Goal: Find specific page/section: Find specific page/section

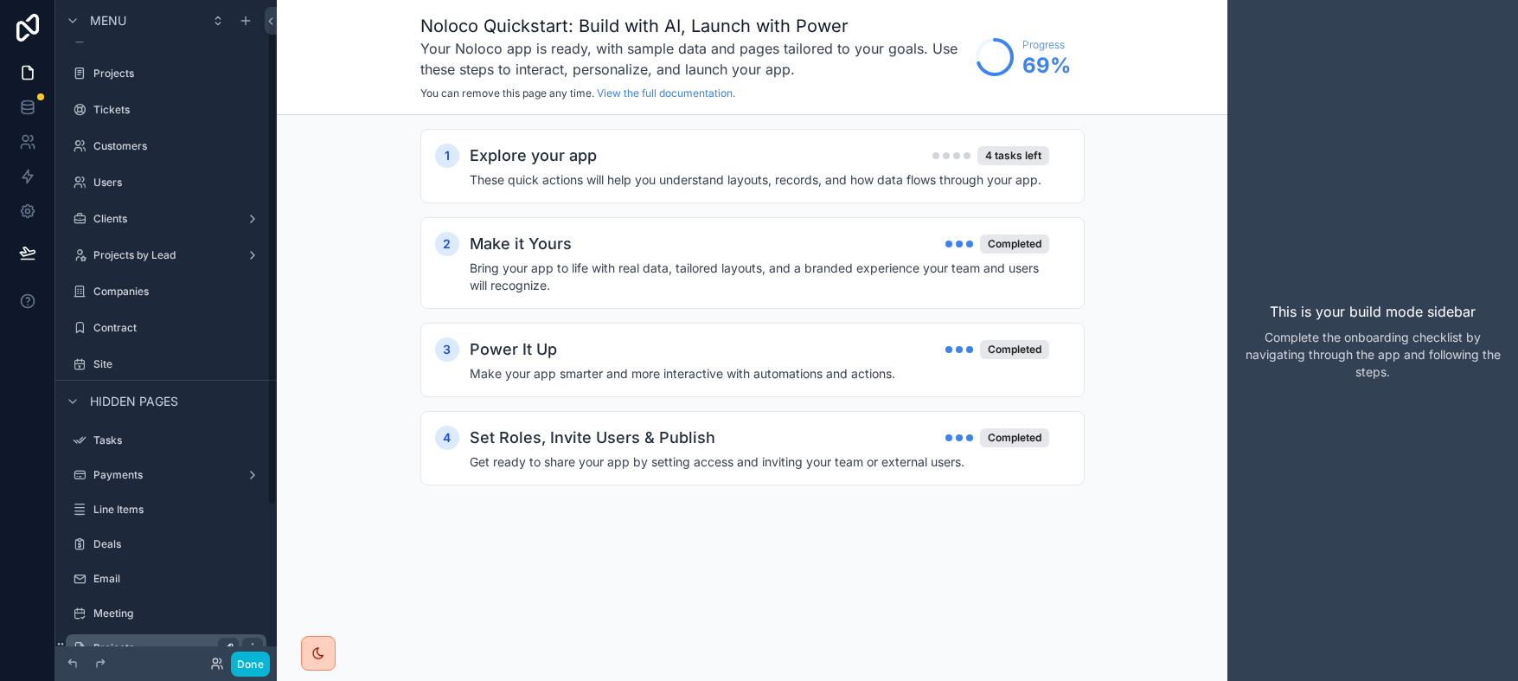
scroll to position [79, 0]
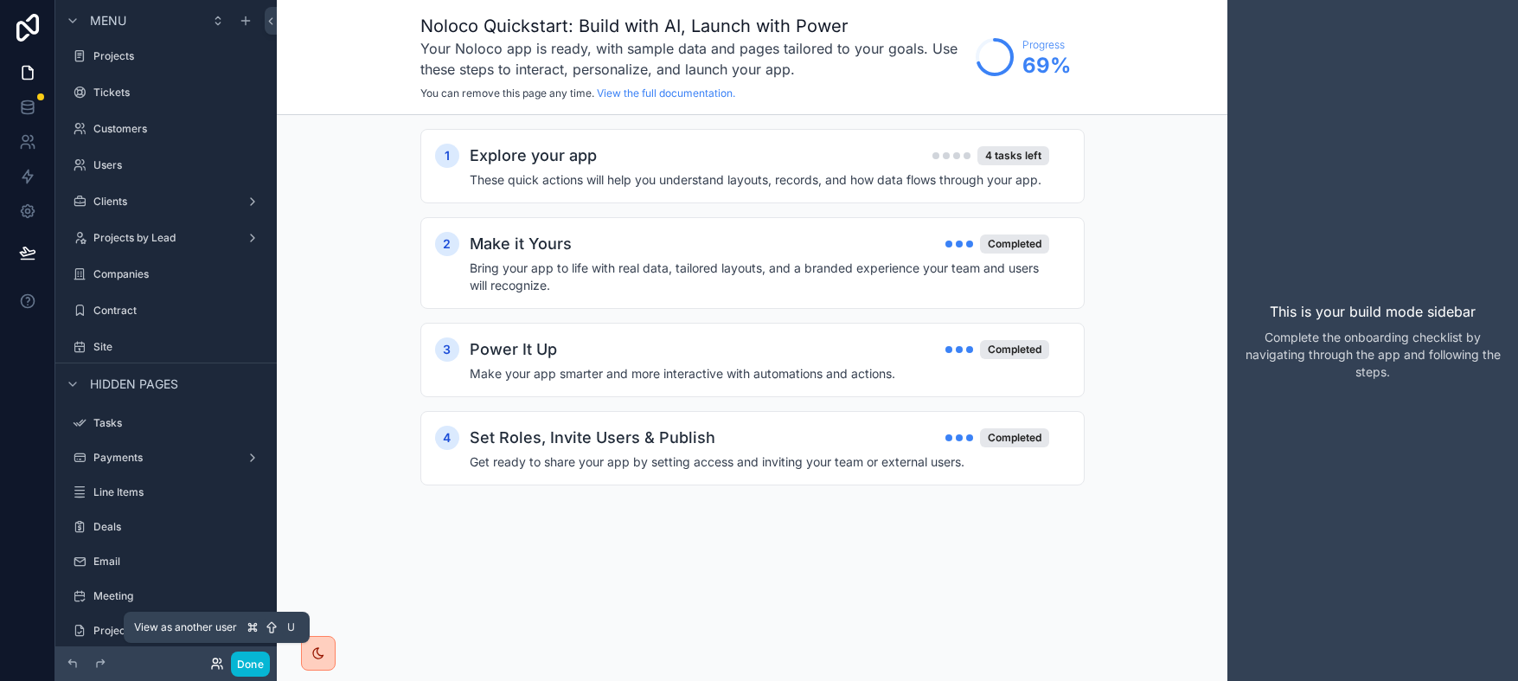
click at [216, 666] on icon at bounding box center [217, 663] width 14 height 14
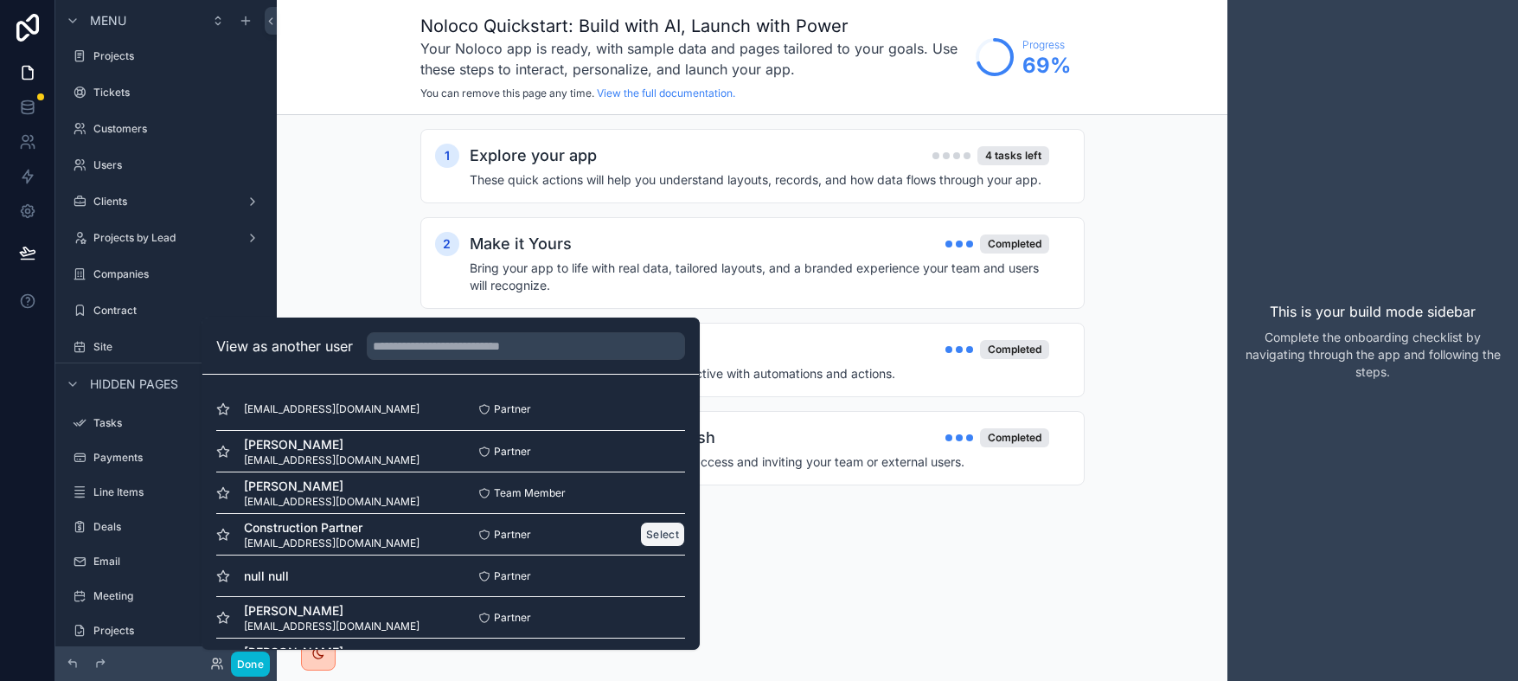
click at [647, 536] on button "Select" at bounding box center [662, 534] width 45 height 25
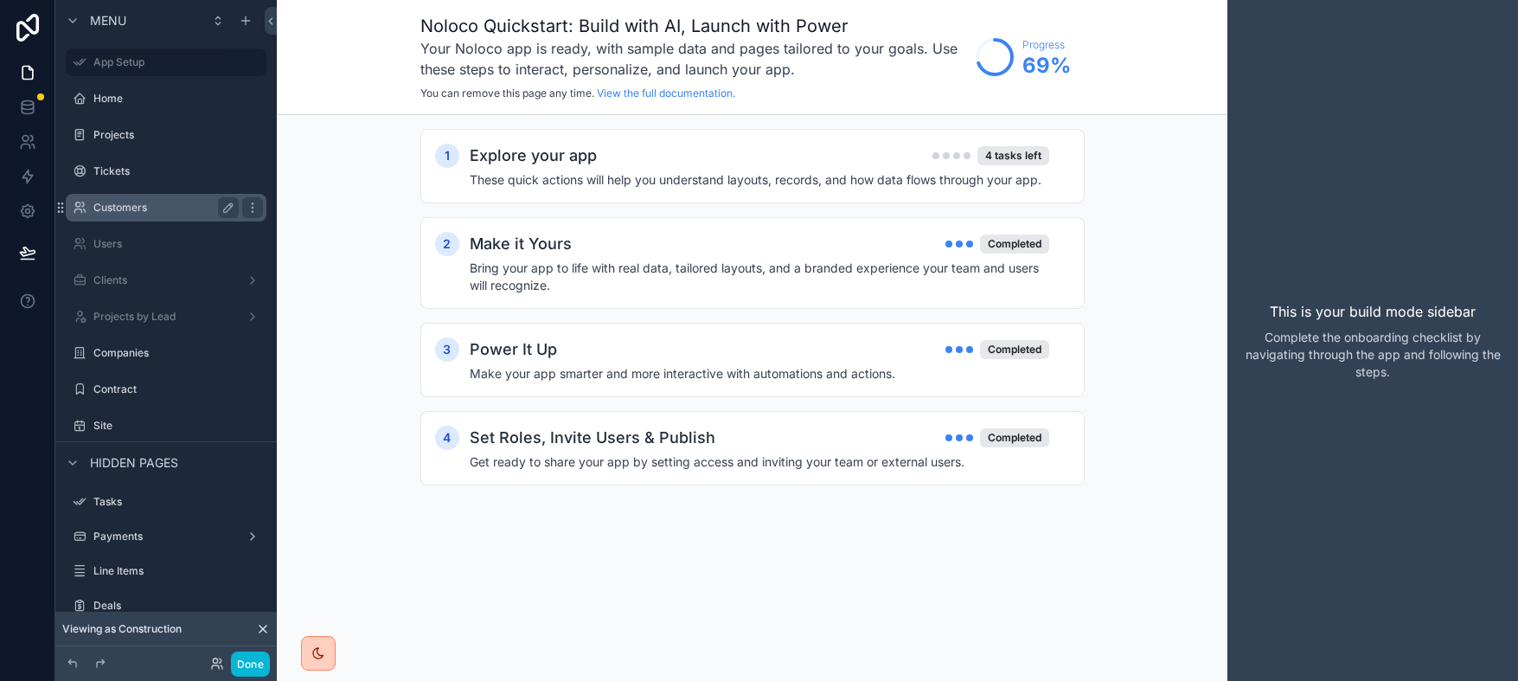
click at [137, 204] on label "Customers" at bounding box center [162, 208] width 138 height 14
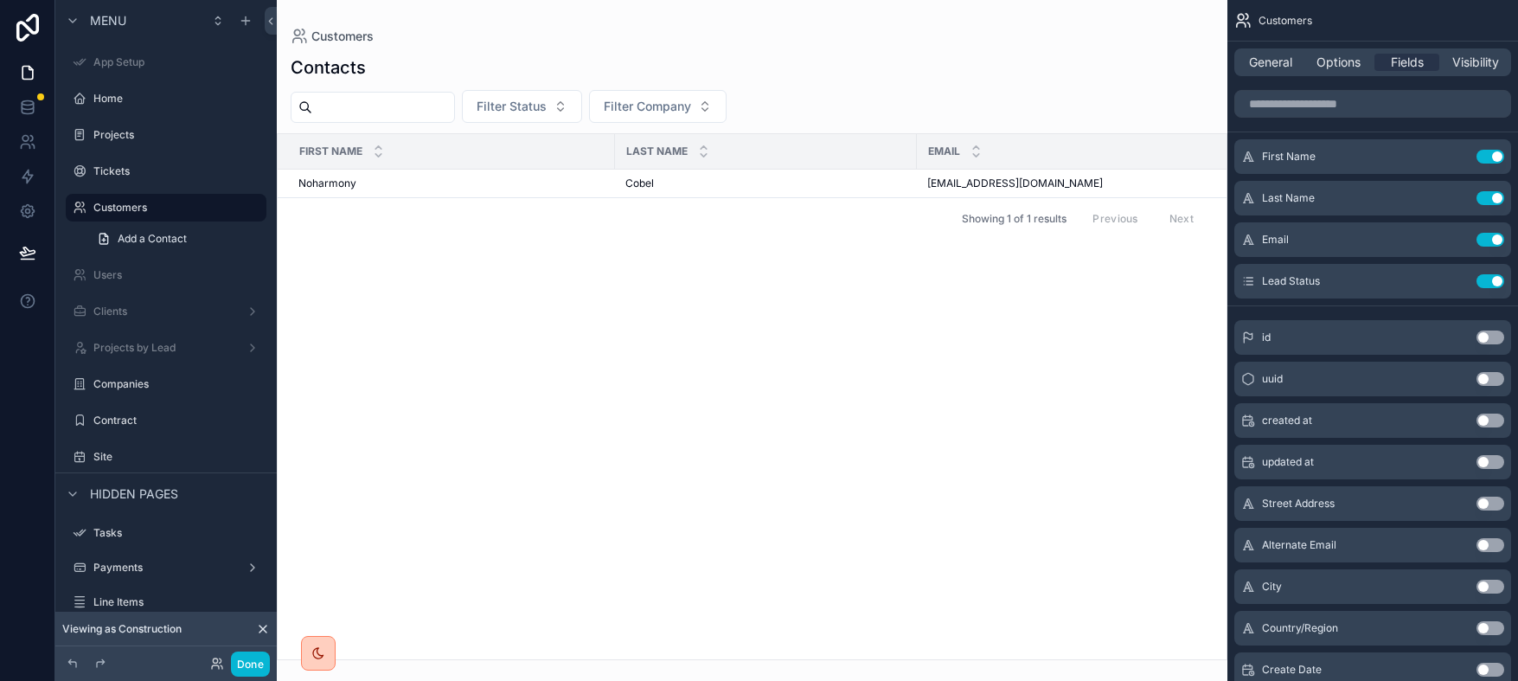
click at [343, 189] on div "scrollable content" at bounding box center [752, 340] width 951 height 681
click at [133, 131] on label "Projects" at bounding box center [162, 135] width 138 height 14
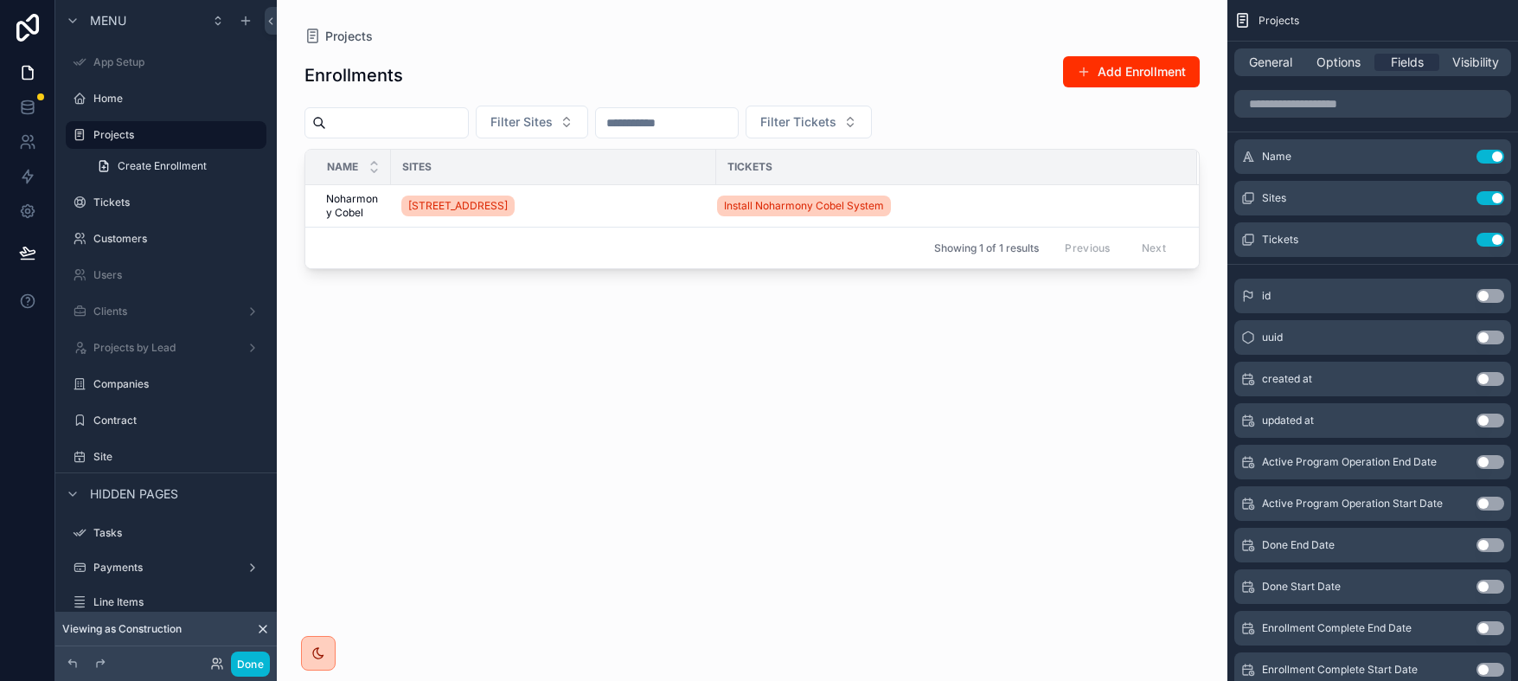
click at [351, 203] on div "scrollable content" at bounding box center [752, 330] width 951 height 660
click at [349, 210] on span "Noharmony Cobel" at bounding box center [353, 206] width 54 height 28
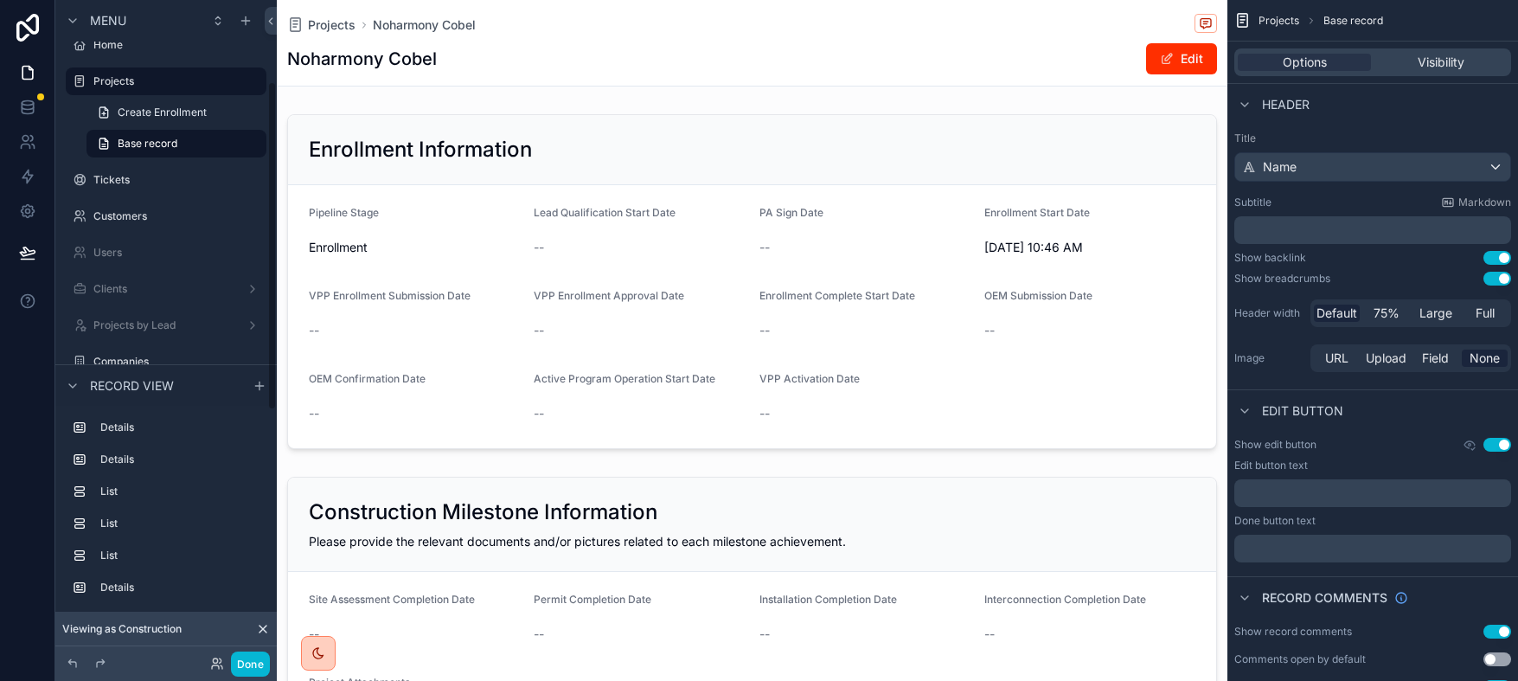
scroll to position [225, 0]
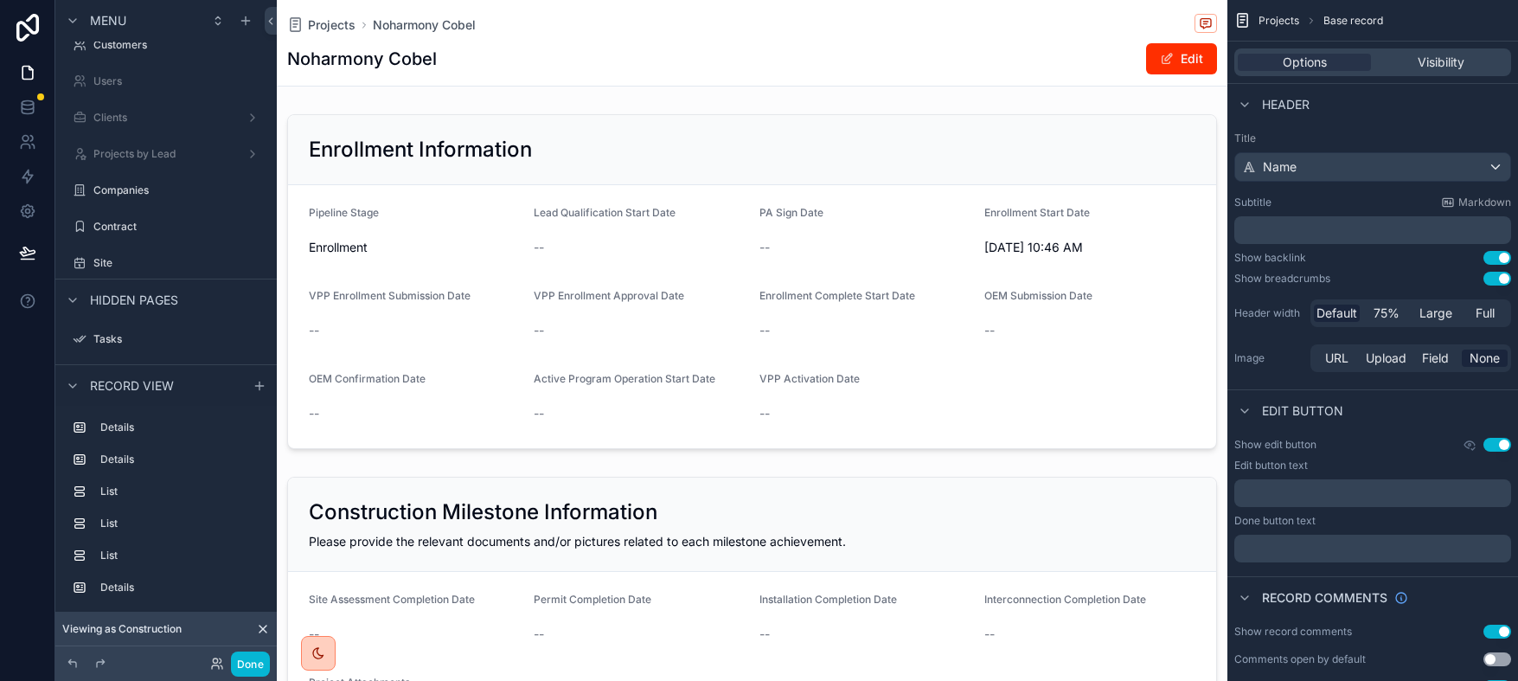
click at [133, 627] on span "Viewing as Construction" at bounding box center [121, 629] width 119 height 14
click at [262, 628] on icon at bounding box center [262, 628] width 7 height 7
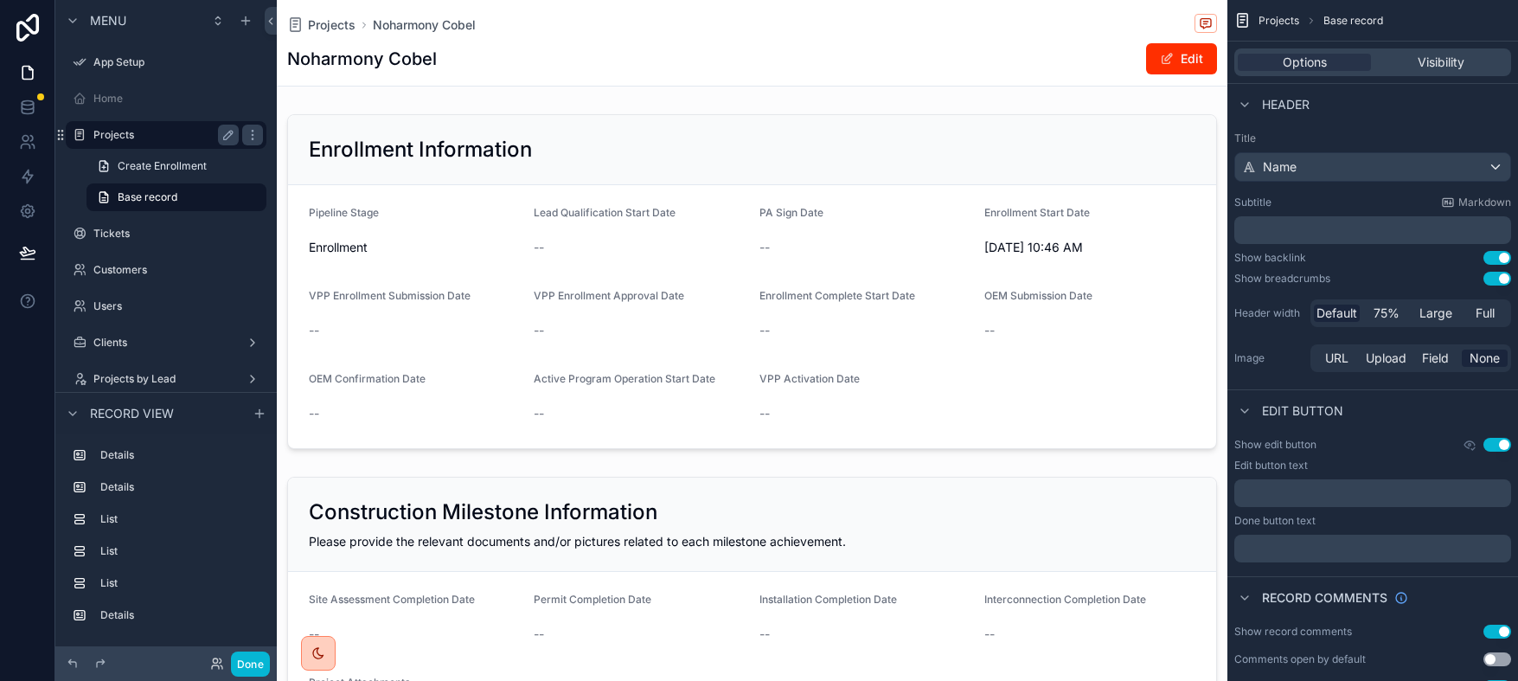
click at [128, 131] on label "Projects" at bounding box center [162, 135] width 138 height 14
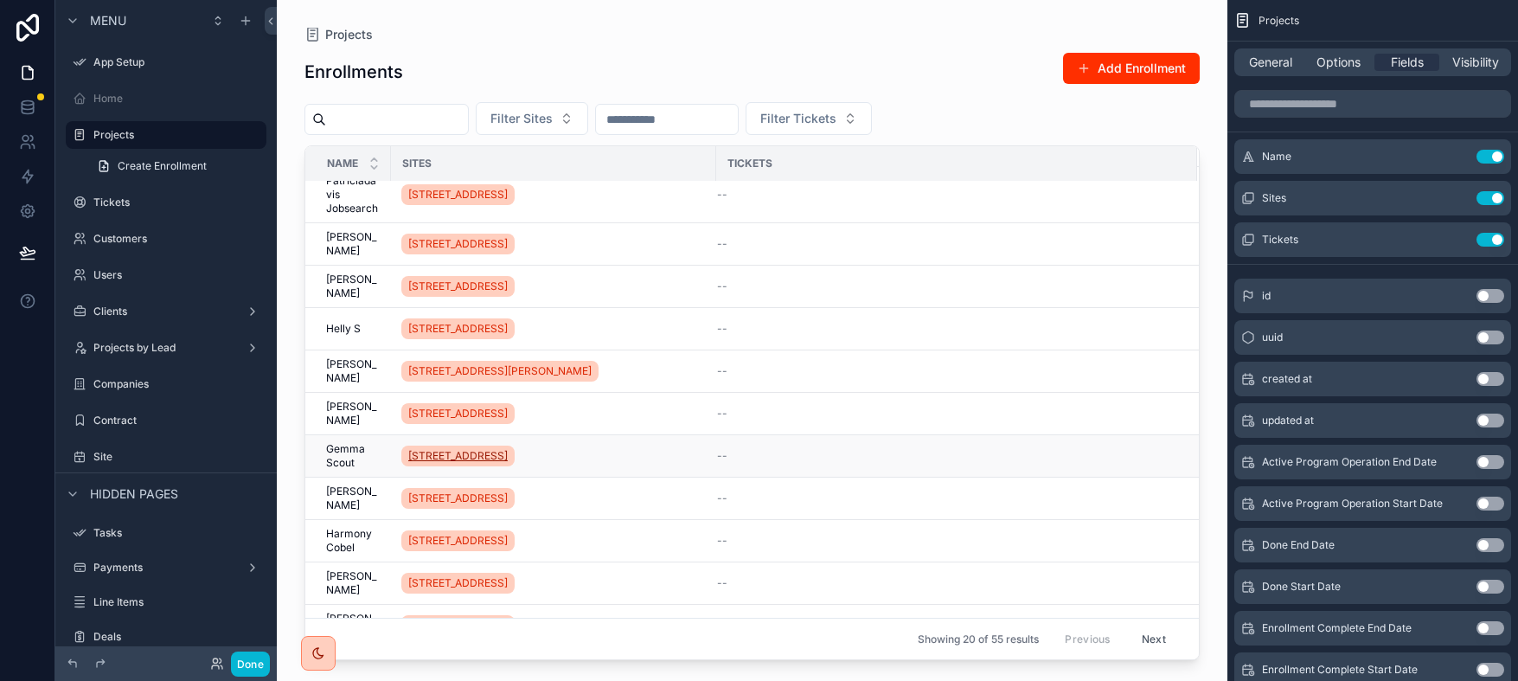
scroll to position [439, 0]
click at [1130, 637] on button "Next" at bounding box center [1154, 638] width 48 height 27
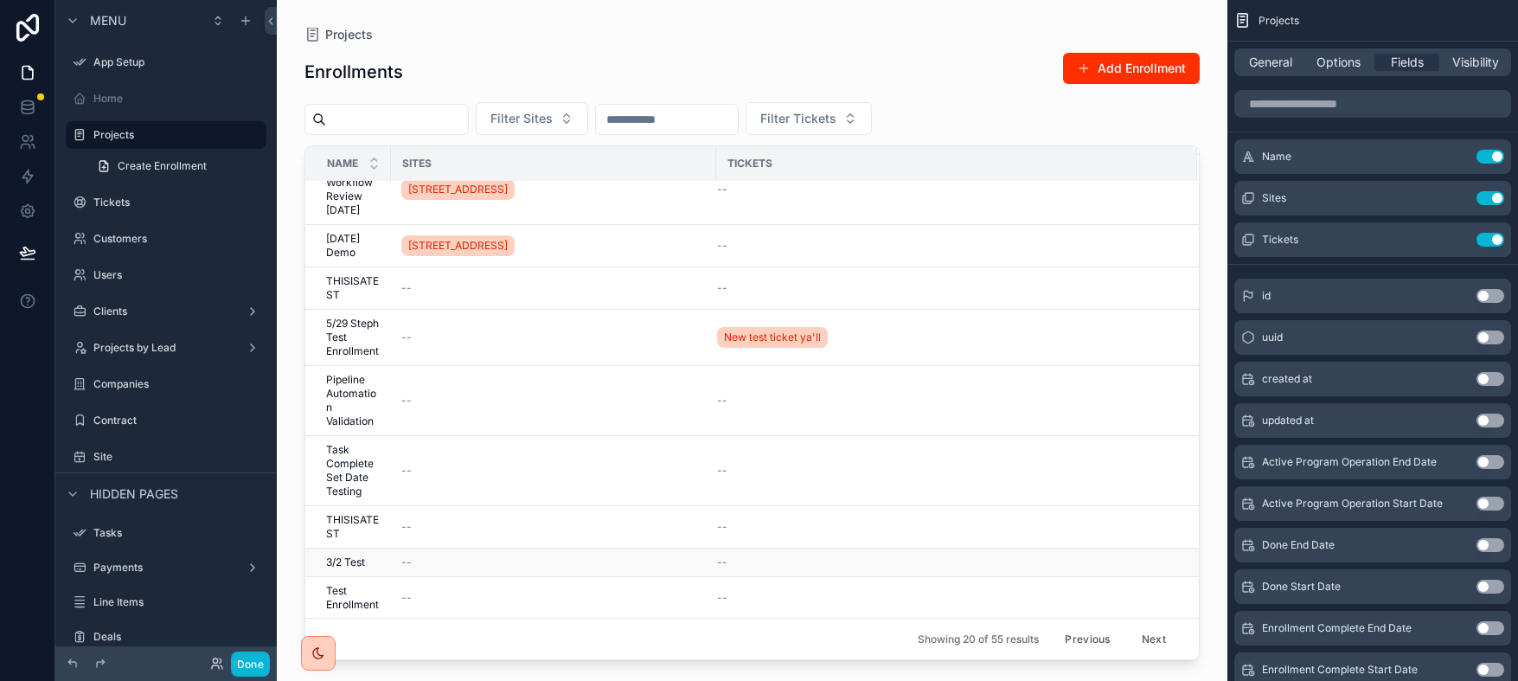
scroll to position [771, 0]
click at [550, 119] on span "Filter Sites" at bounding box center [521, 118] width 62 height 17
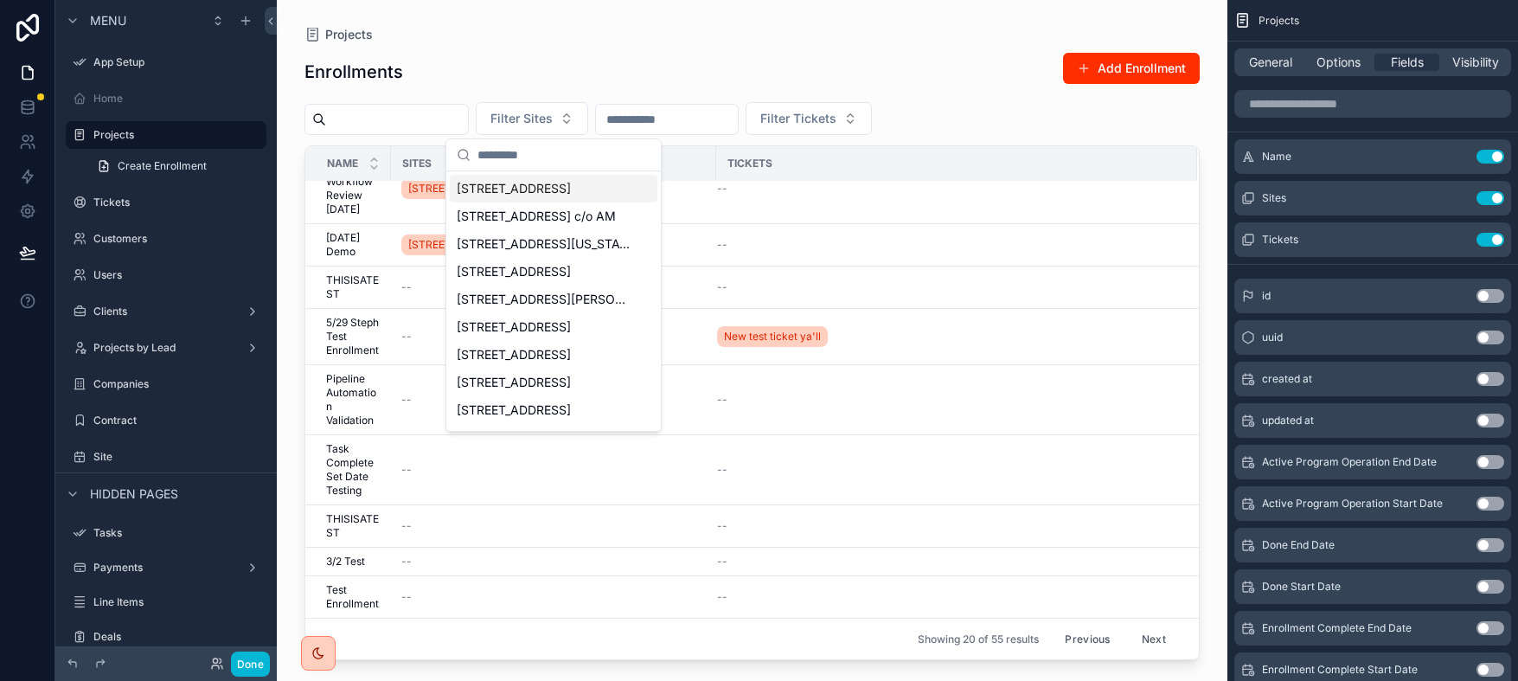
click at [527, 187] on span "[STREET_ADDRESS]" at bounding box center [514, 188] width 114 height 17
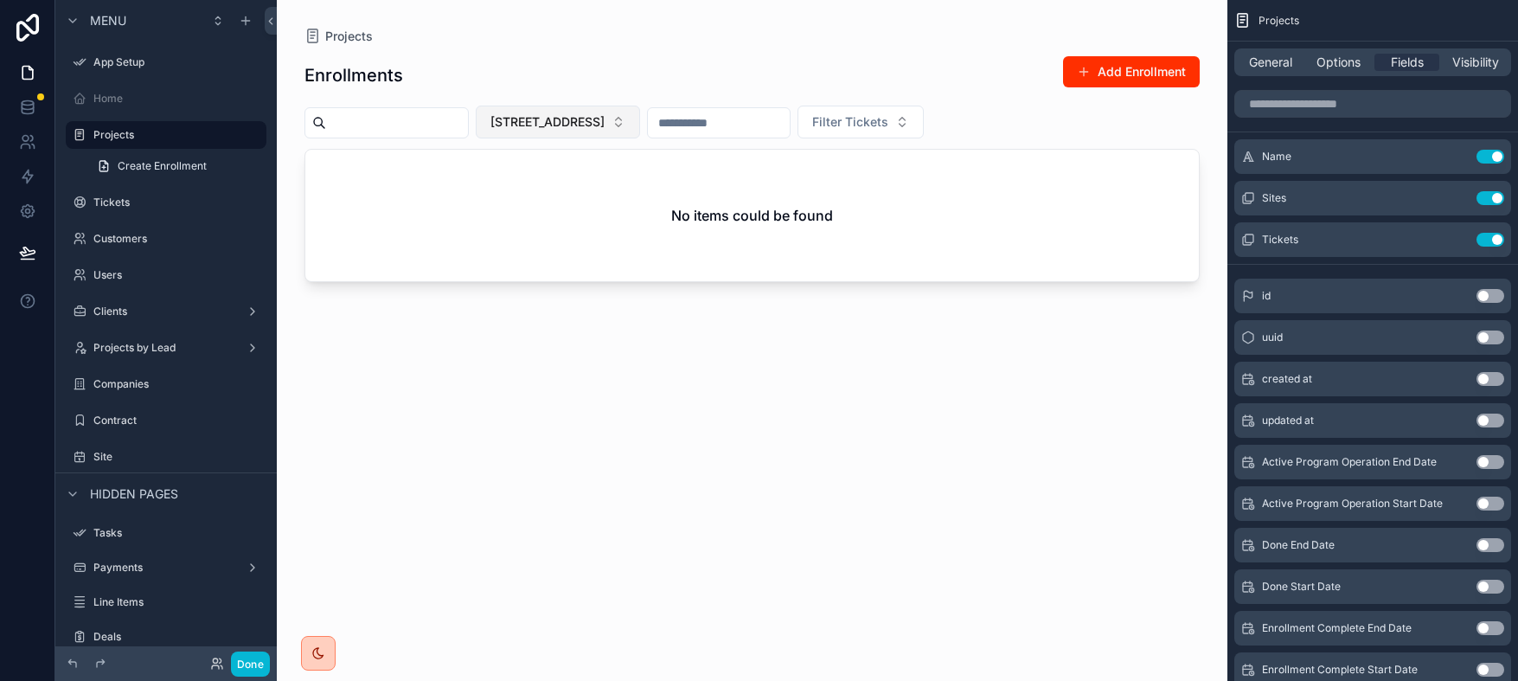
click at [585, 124] on span "[STREET_ADDRESS]" at bounding box center [547, 121] width 114 height 17
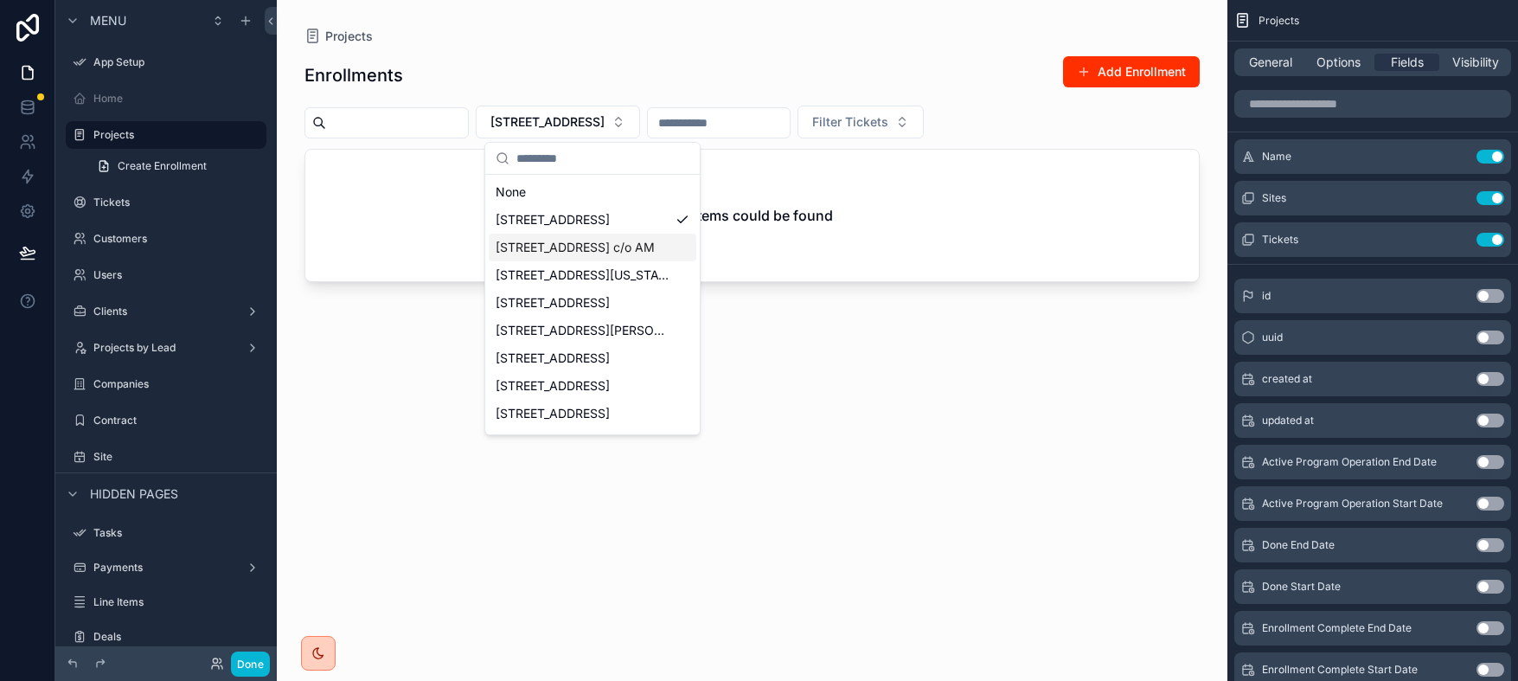
click at [621, 253] on span "[STREET_ADDRESS] c/o AM" at bounding box center [575, 247] width 159 height 17
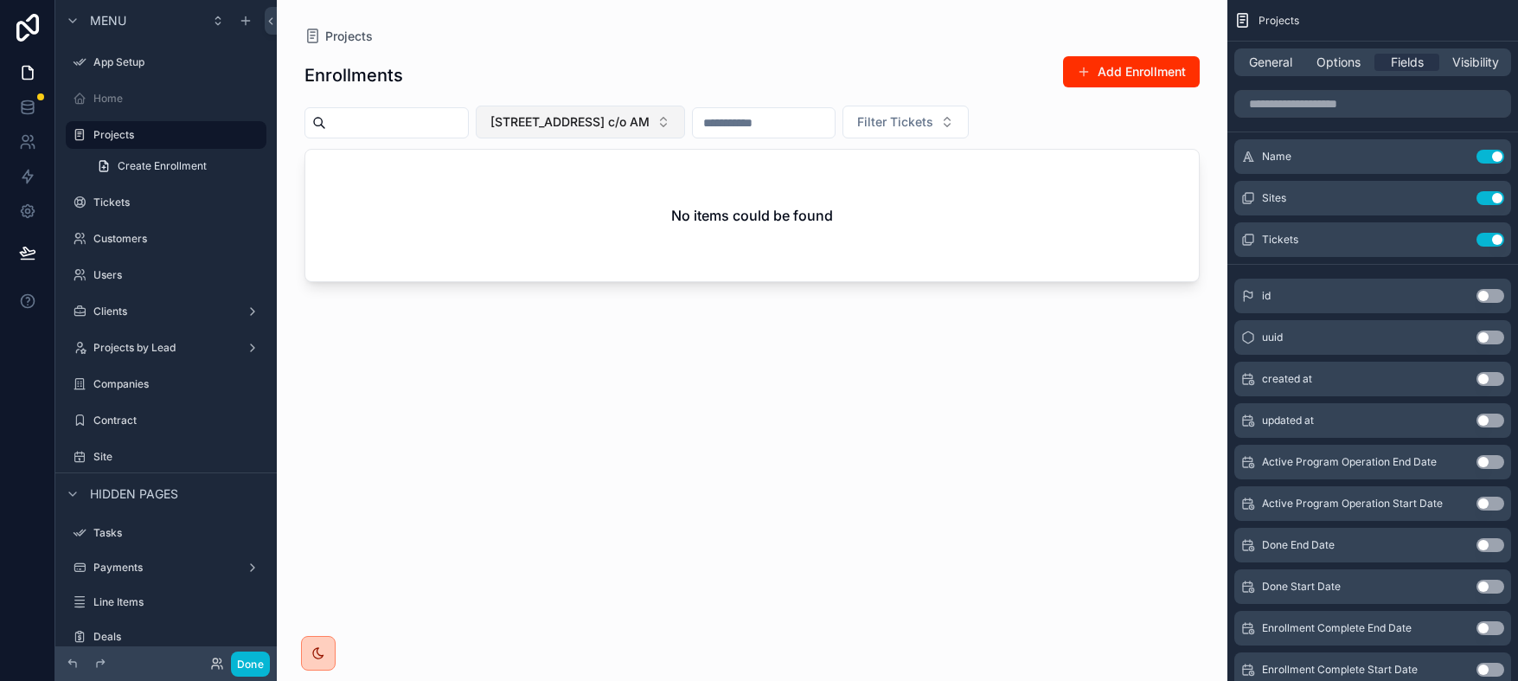
click at [646, 122] on span "[STREET_ADDRESS] c/o AM" at bounding box center [569, 121] width 159 height 17
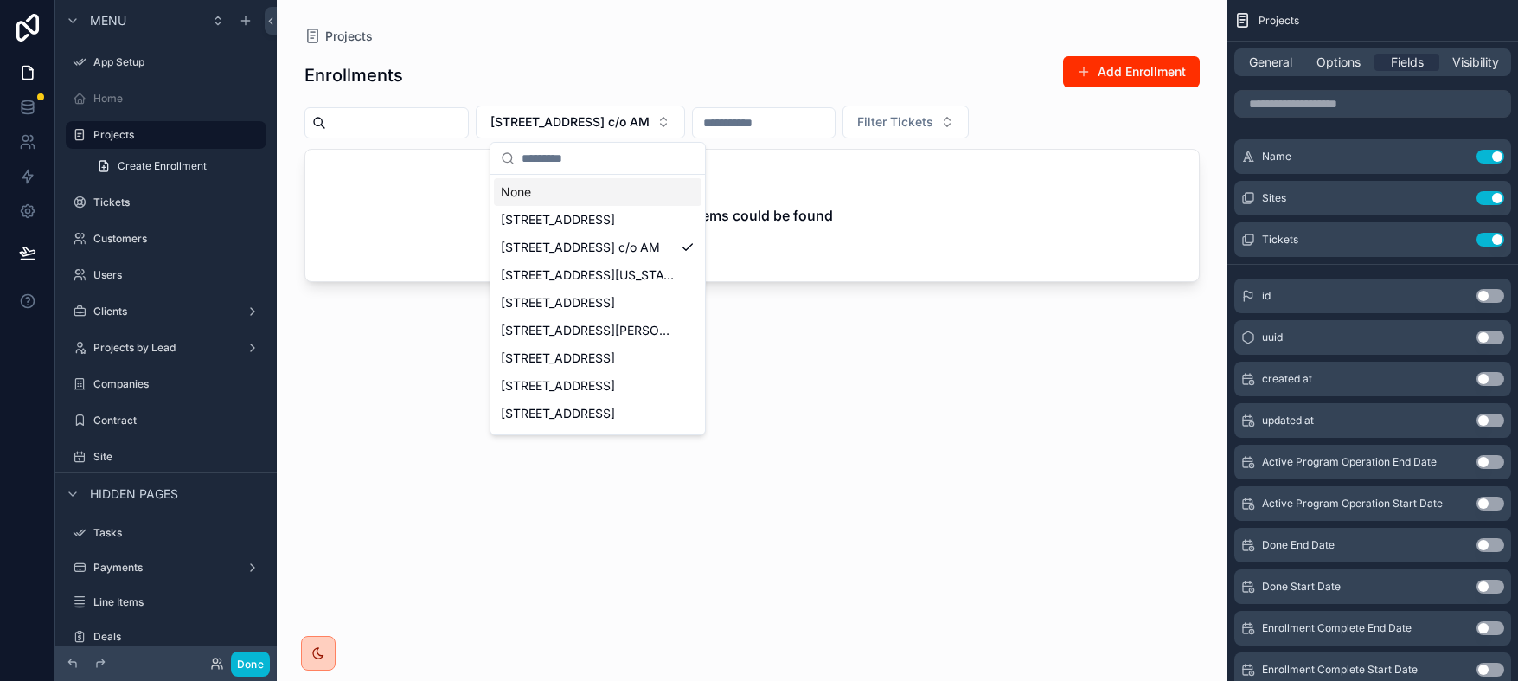
click at [587, 192] on div "None" at bounding box center [598, 192] width 208 height 28
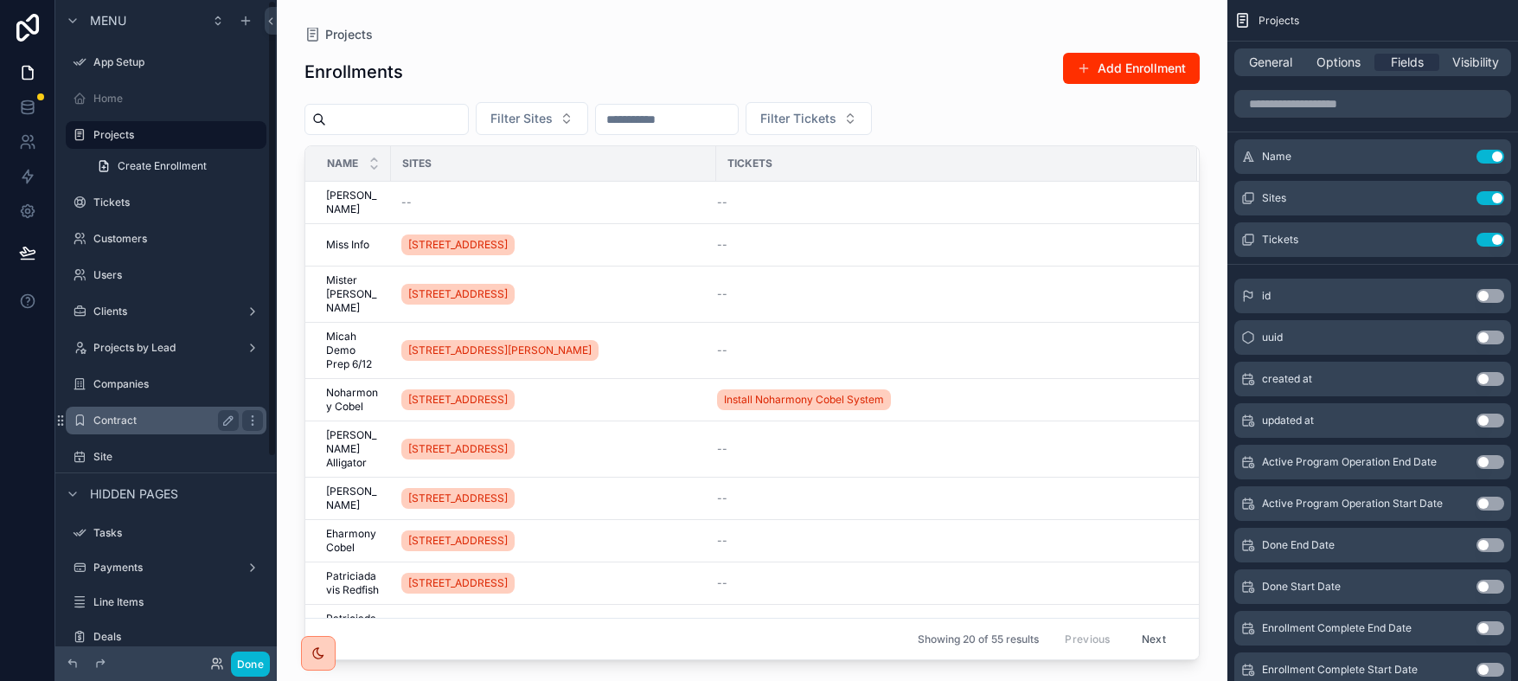
click at [157, 428] on div "Contract" at bounding box center [165, 420] width 145 height 21
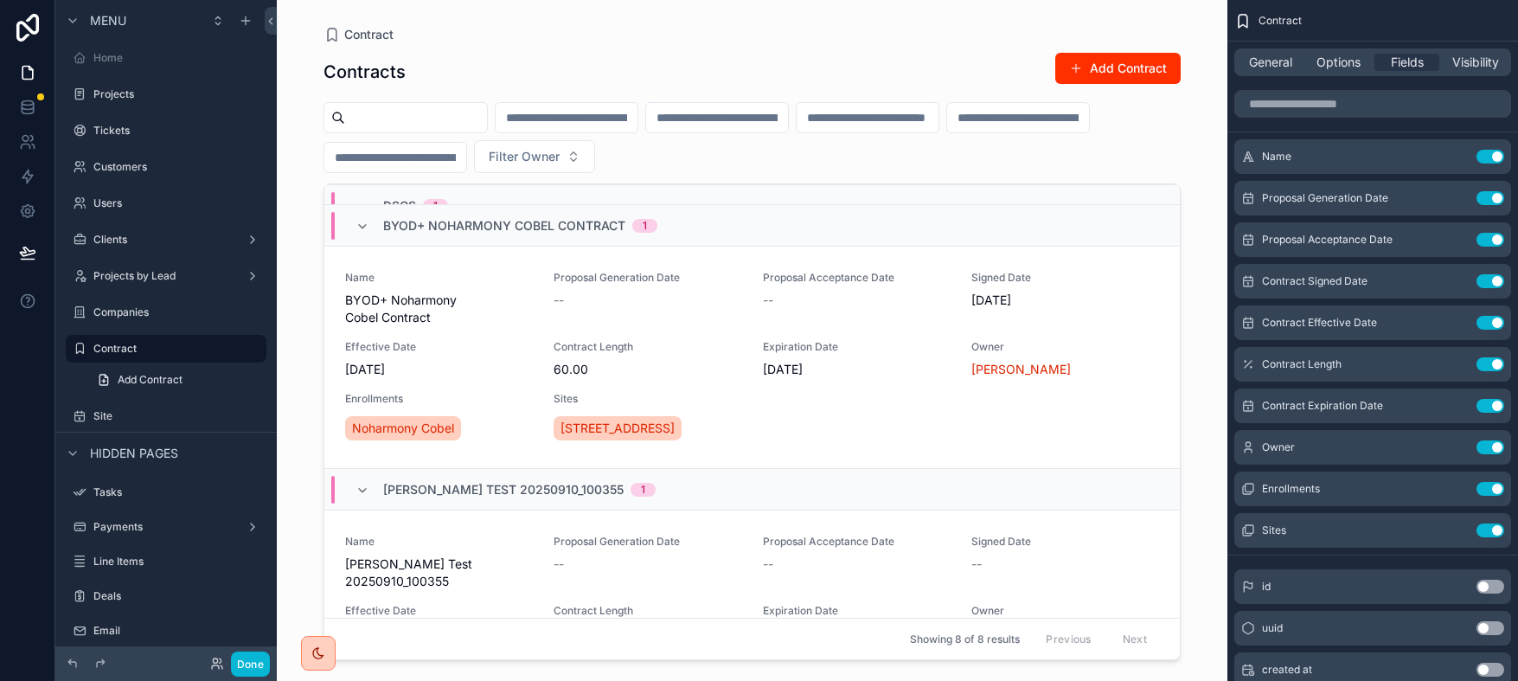
scroll to position [687, 0]
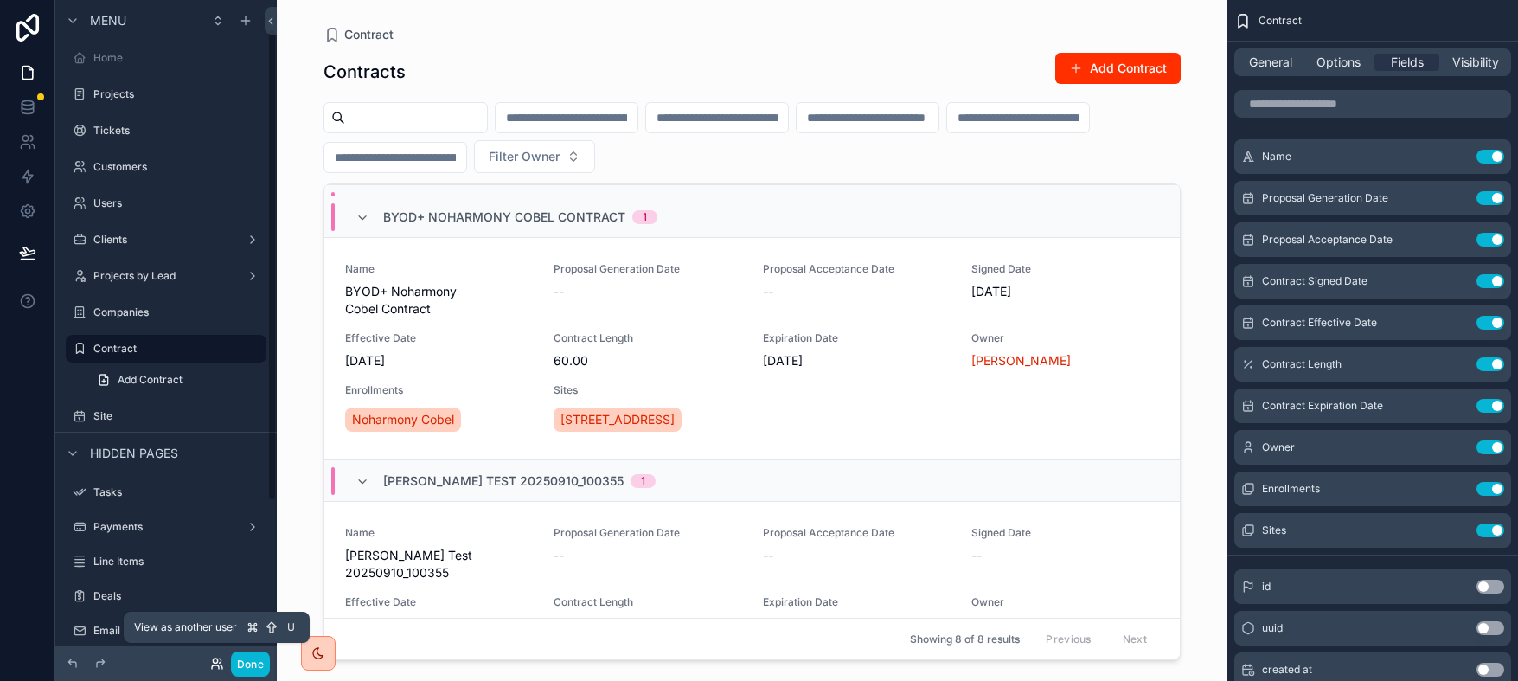
click at [217, 665] on icon at bounding box center [215, 666] width 7 height 3
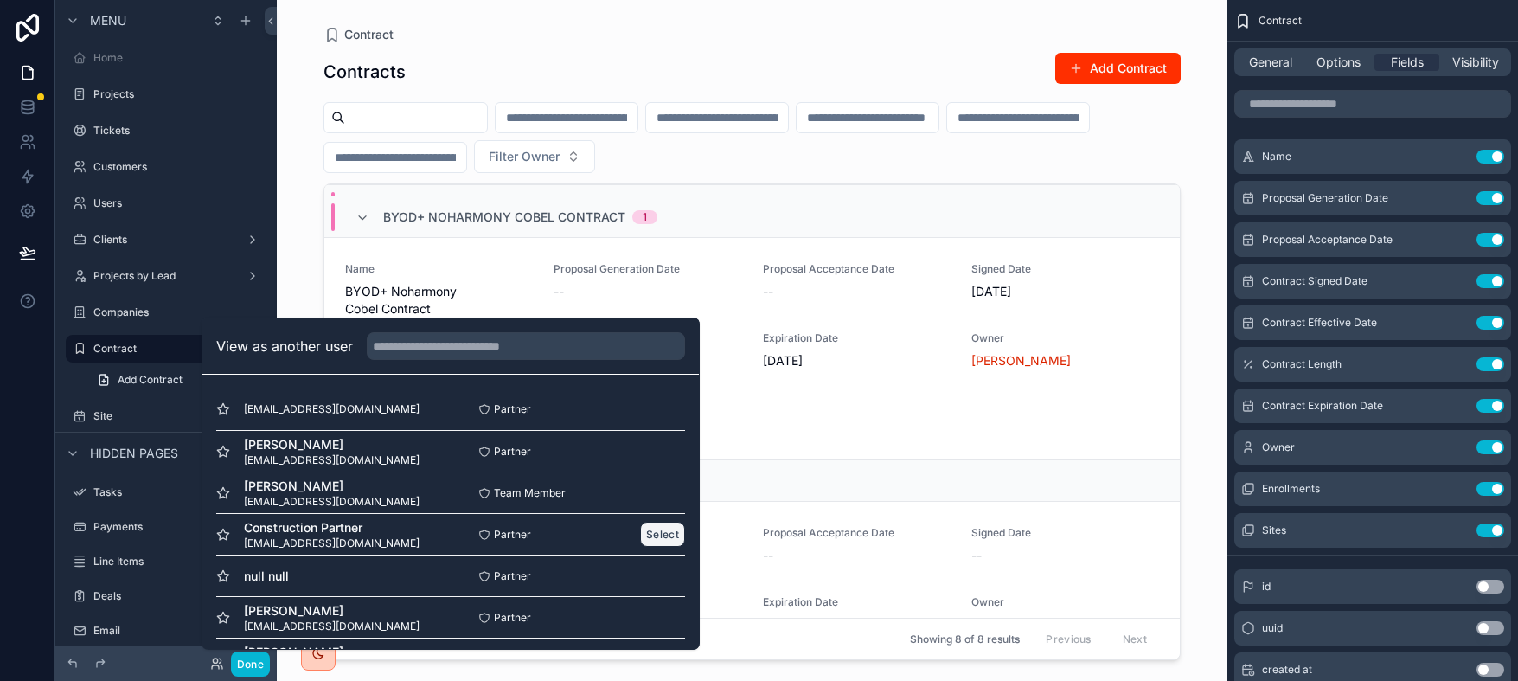
click at [640, 540] on button "Select" at bounding box center [662, 534] width 45 height 25
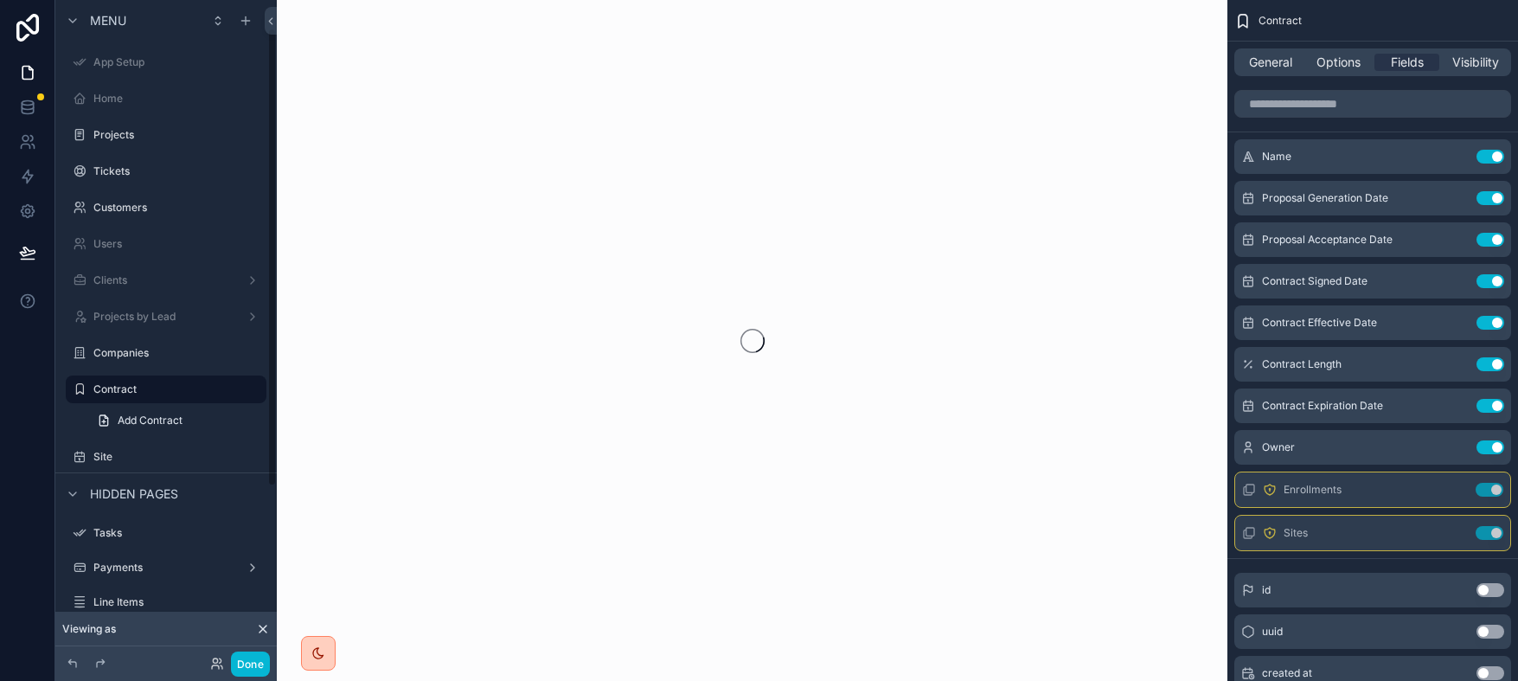
scroll to position [41, 0]
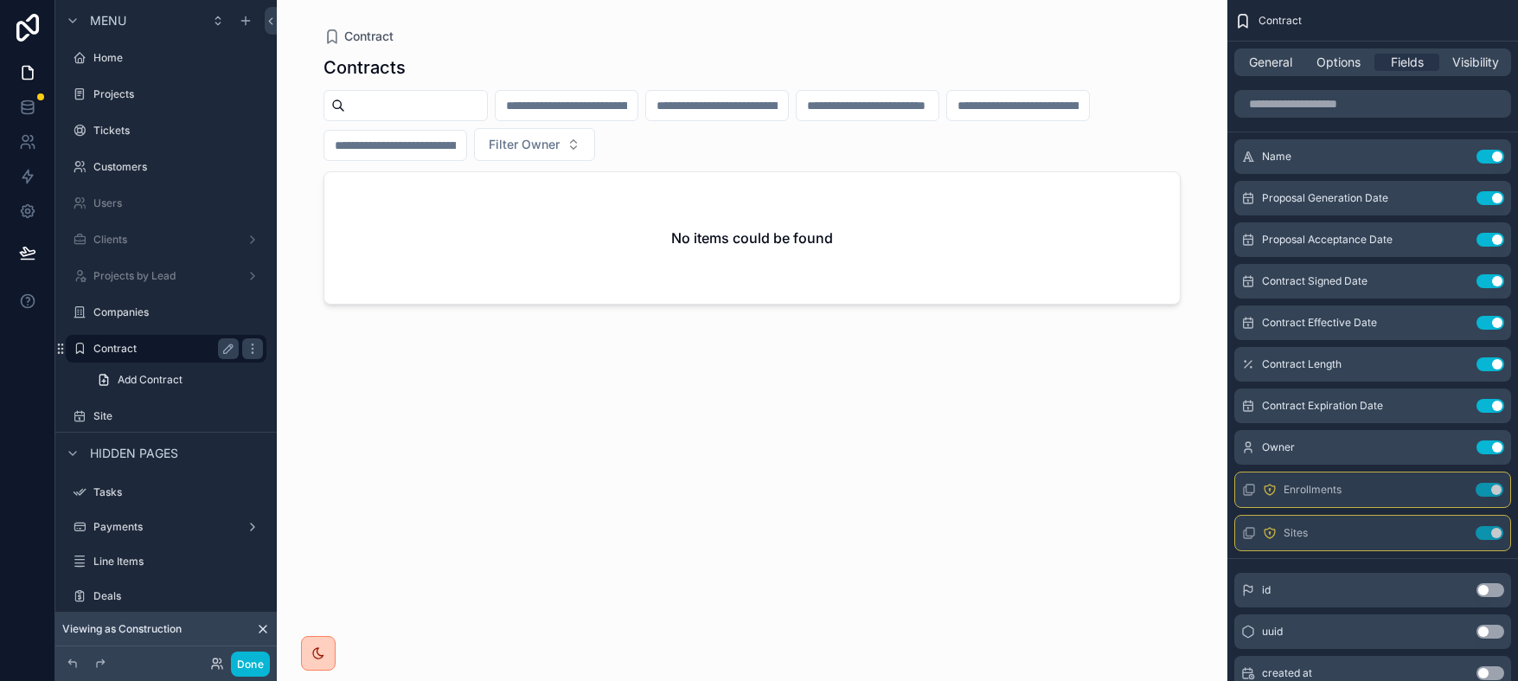
click at [126, 352] on label "Contract" at bounding box center [162, 349] width 138 height 14
click at [119, 101] on div "Projects" at bounding box center [165, 94] width 145 height 21
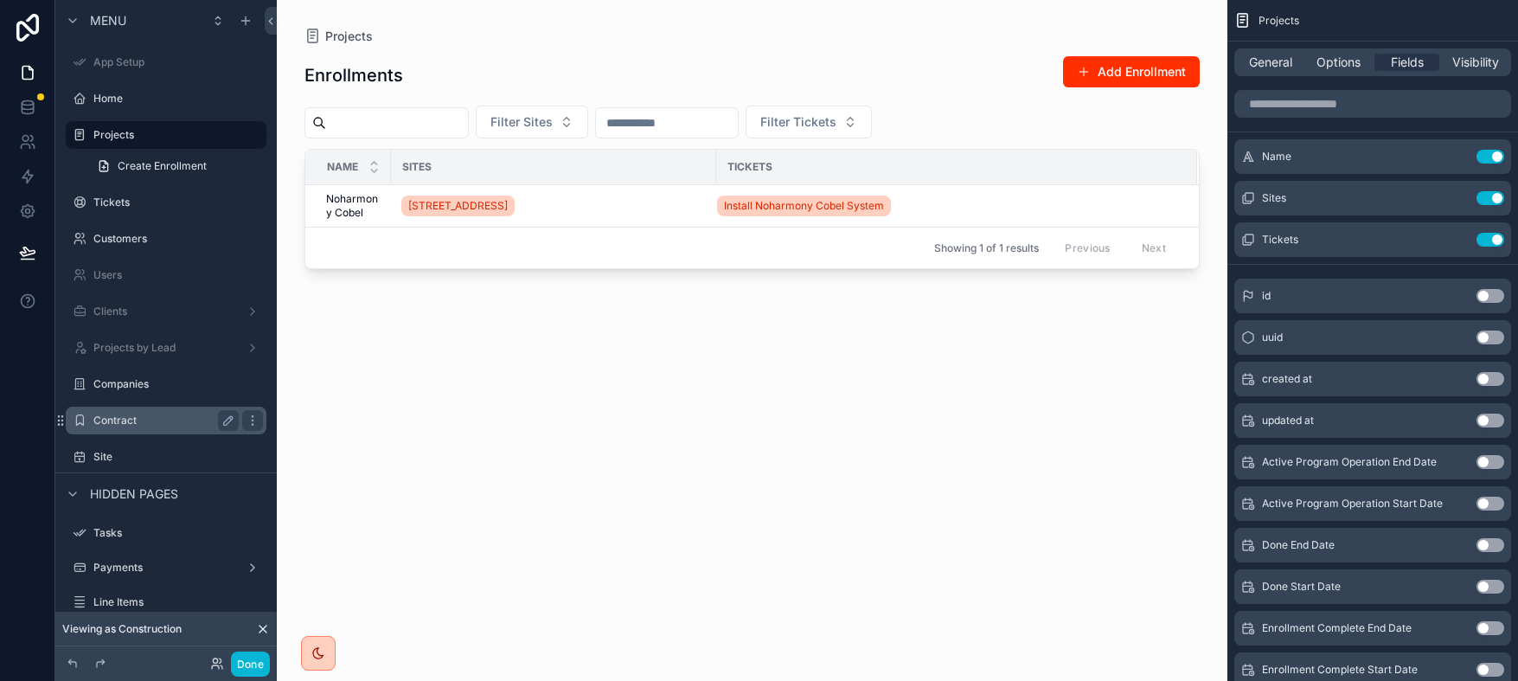
click at [131, 426] on label "Contract" at bounding box center [162, 420] width 138 height 14
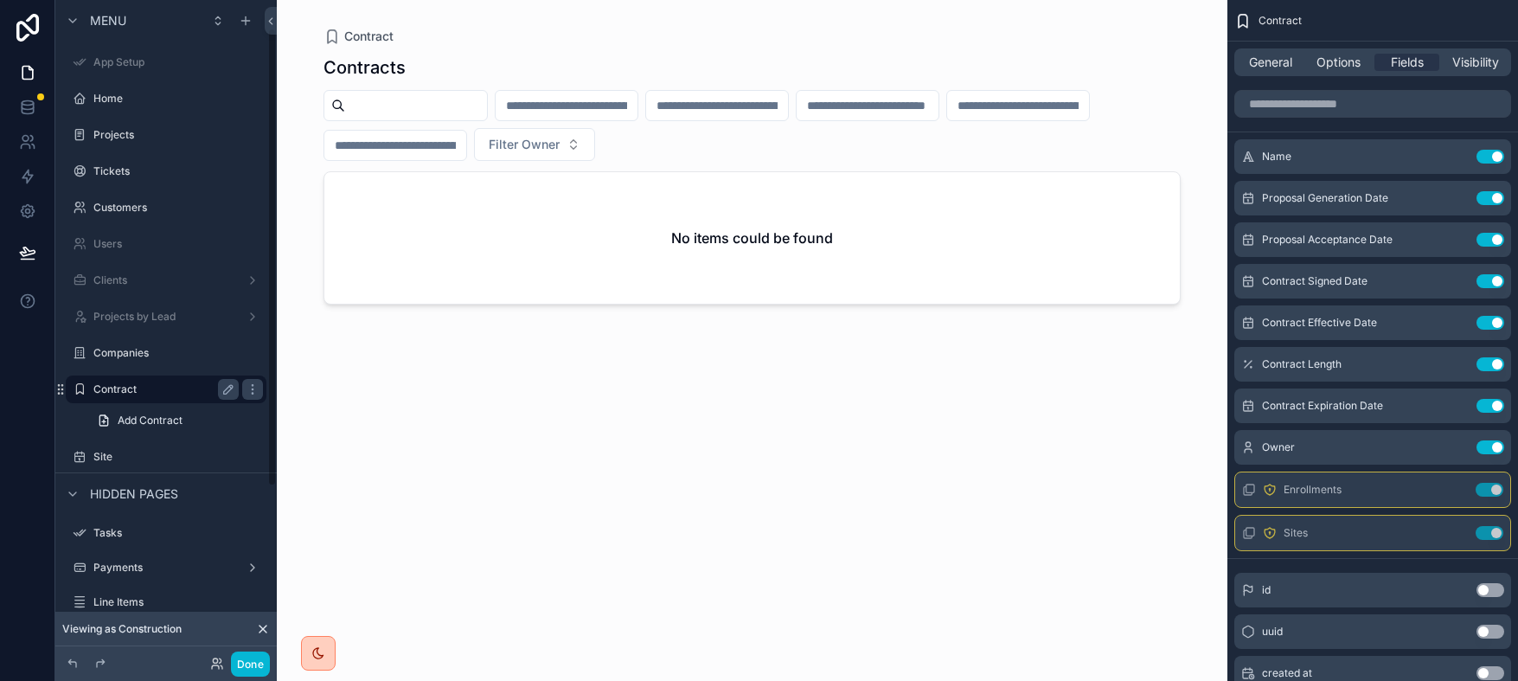
scroll to position [41, 0]
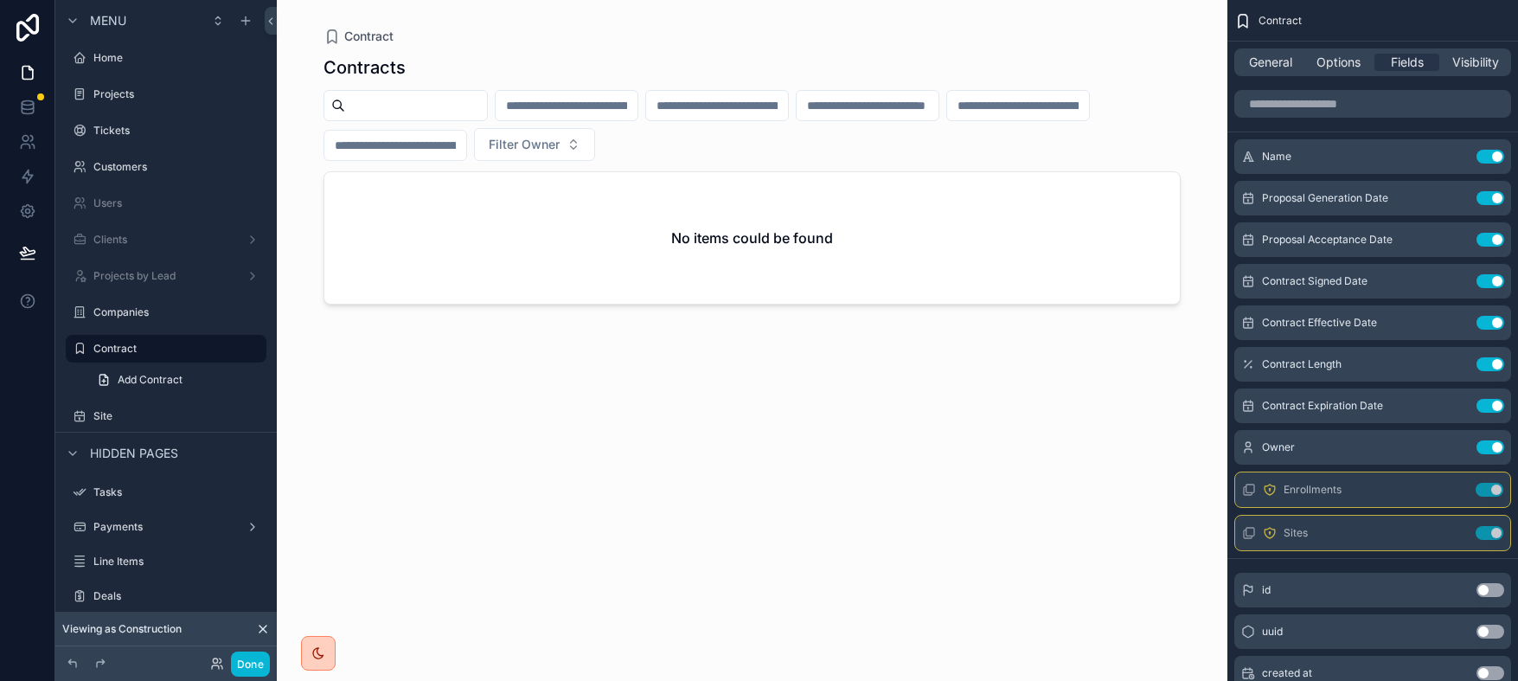
click at [259, 631] on icon at bounding box center [262, 628] width 7 height 7
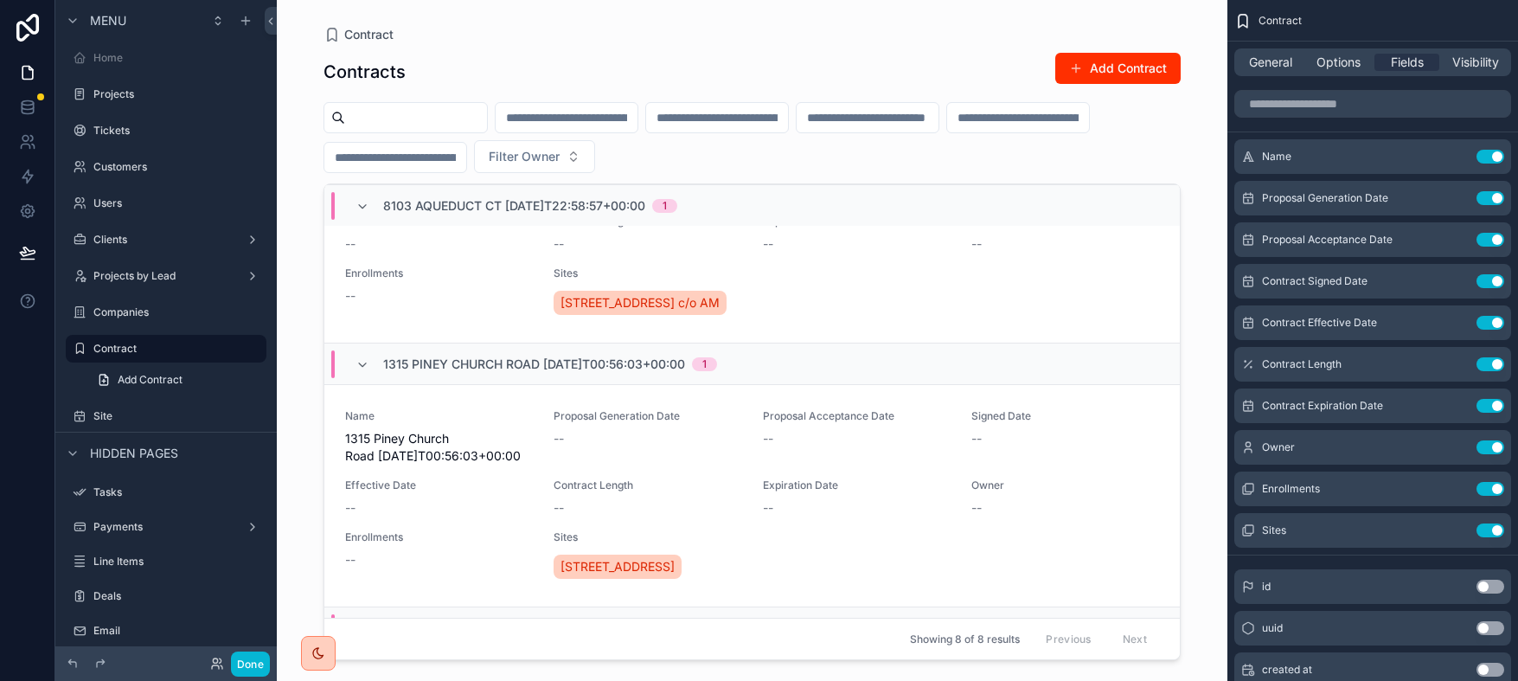
scroll to position [1566, 0]
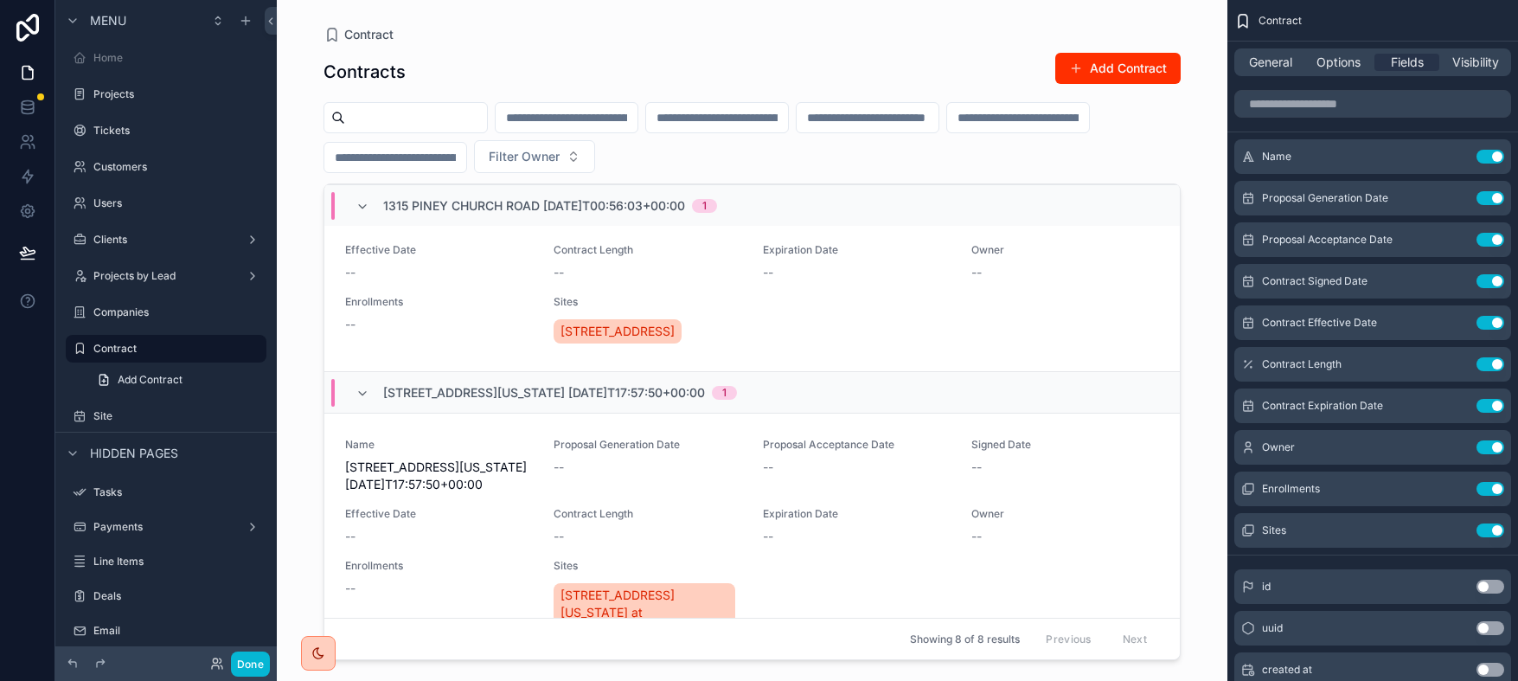
click at [634, 315] on div "scrollable content" at bounding box center [752, 330] width 885 height 660
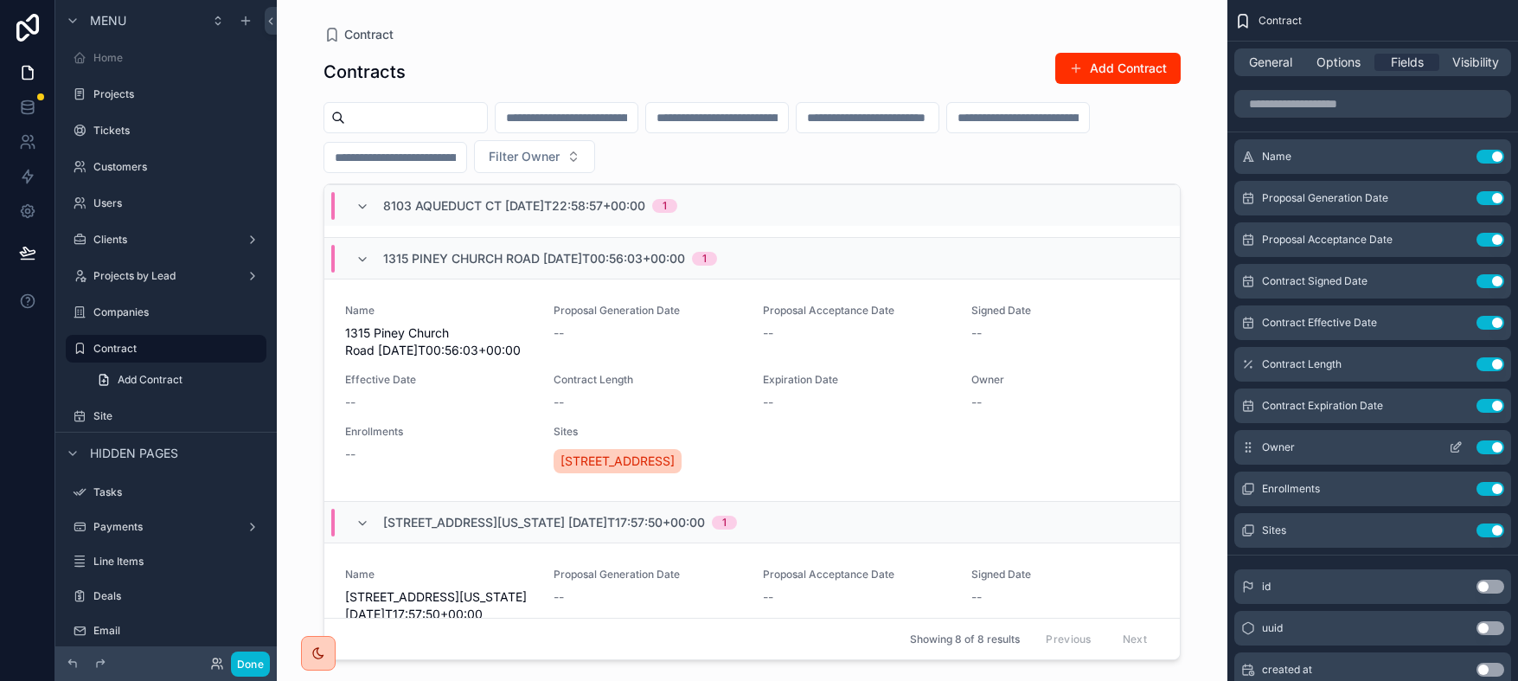
scroll to position [1438, 0]
